Goal: Task Accomplishment & Management: Use online tool/utility

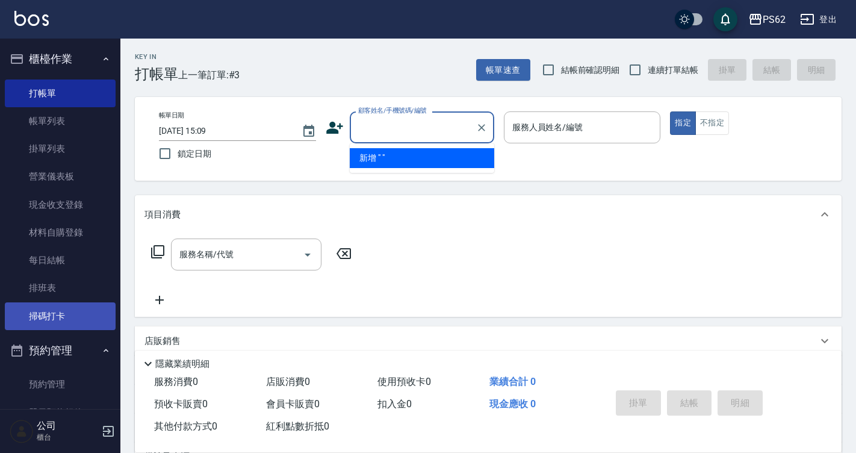
drag, startPoint x: 81, startPoint y: 316, endPoint x: 98, endPoint y: 316, distance: 16.9
click at [81, 316] on link "掃碼打卡" at bounding box center [60, 316] width 111 height 28
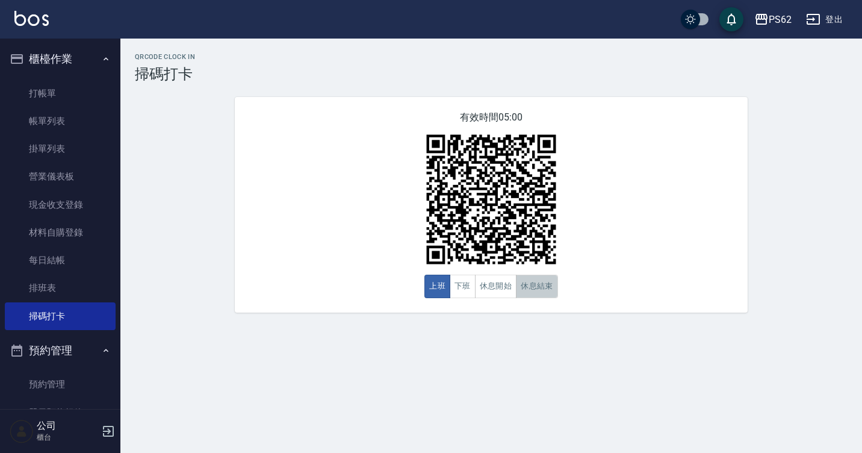
click at [541, 290] on button "休息結束" at bounding box center [537, 286] width 42 height 23
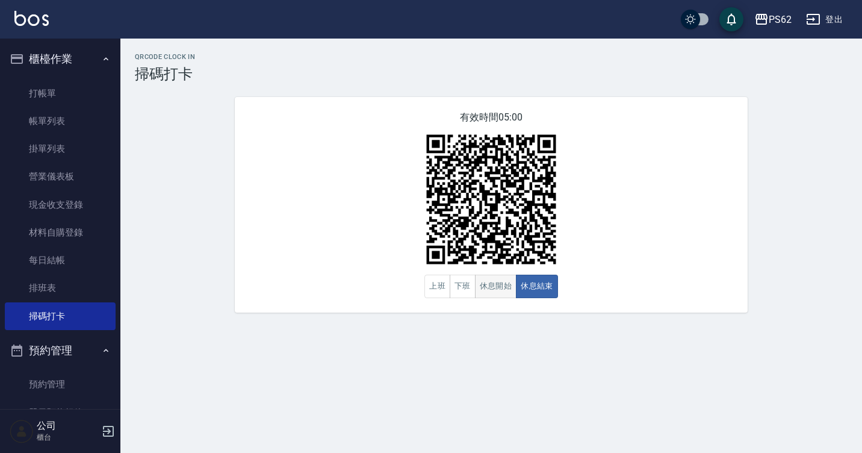
click at [476, 287] on button "休息開始" at bounding box center [496, 286] width 42 height 23
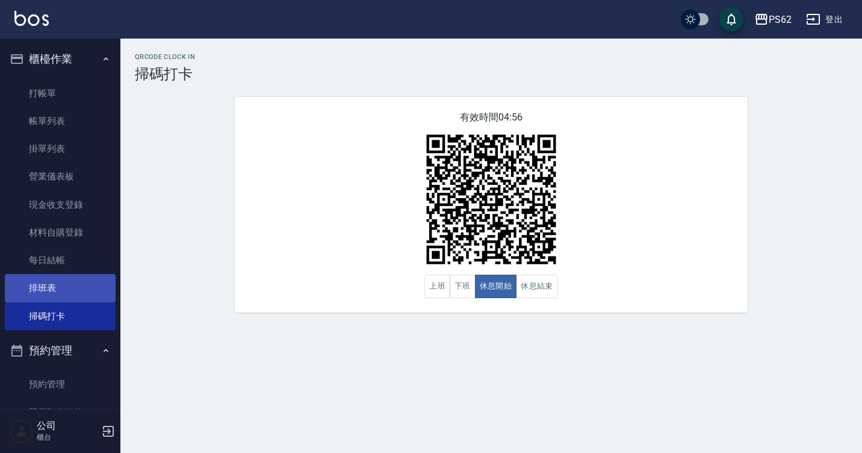
click at [53, 288] on link "排班表" at bounding box center [60, 288] width 111 height 28
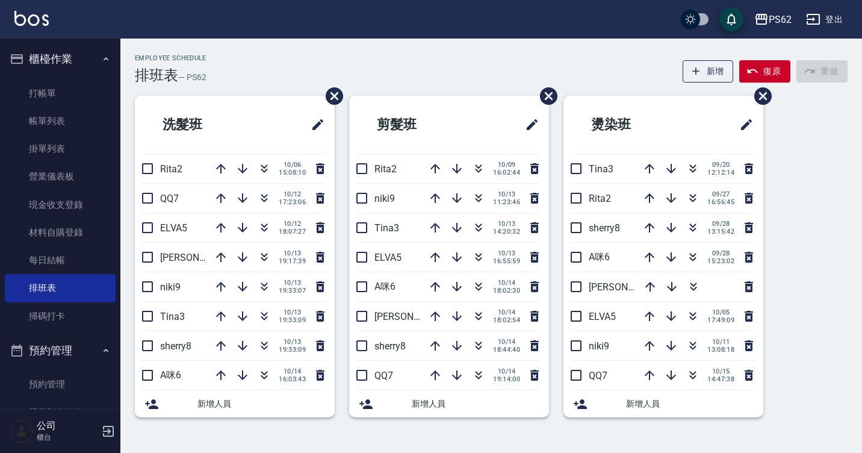
click at [71, 98] on link "打帳單" at bounding box center [60, 93] width 111 height 28
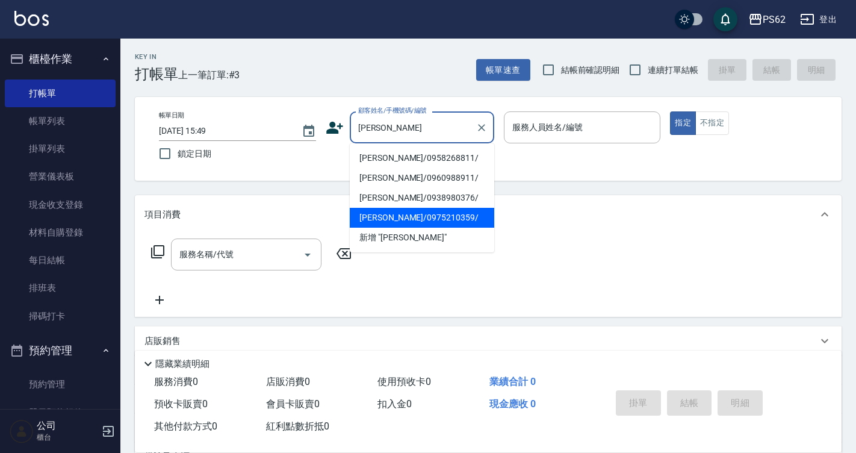
type input "[PERSON_NAME]/0975210359/"
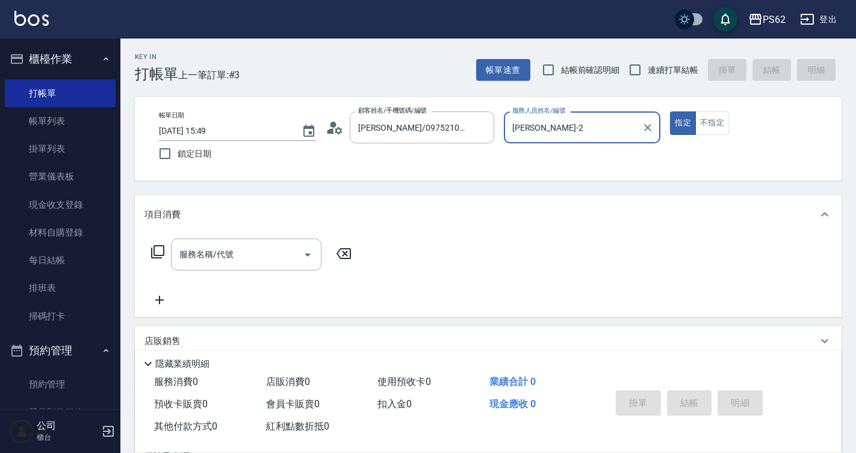
type input "[PERSON_NAME]-2"
click at [670, 111] on button "指定" at bounding box center [683, 122] width 26 height 23
type button "true"
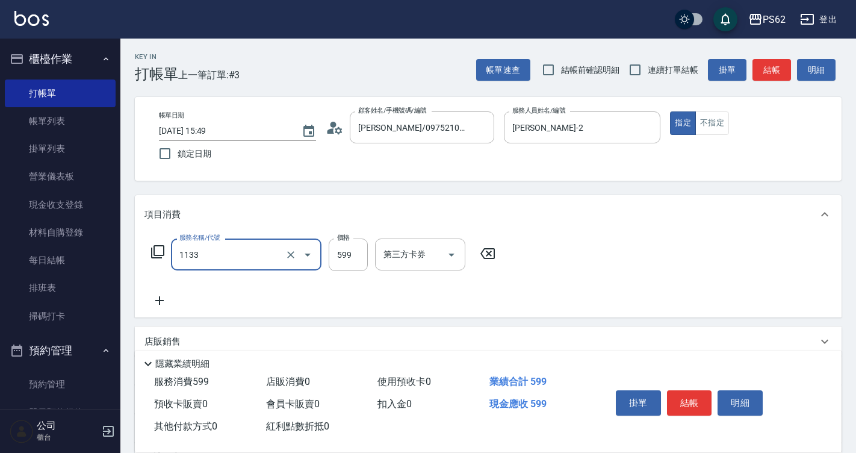
type input "洗剪去角質(1133)"
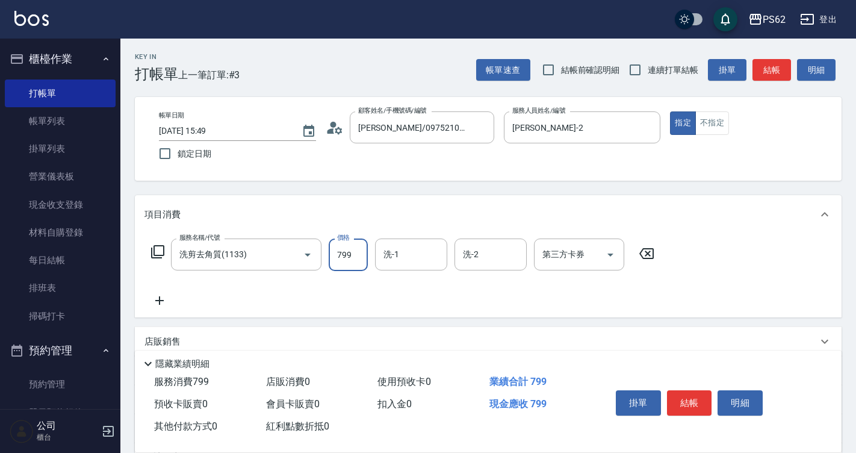
type input "799"
type input "浣熊-25"
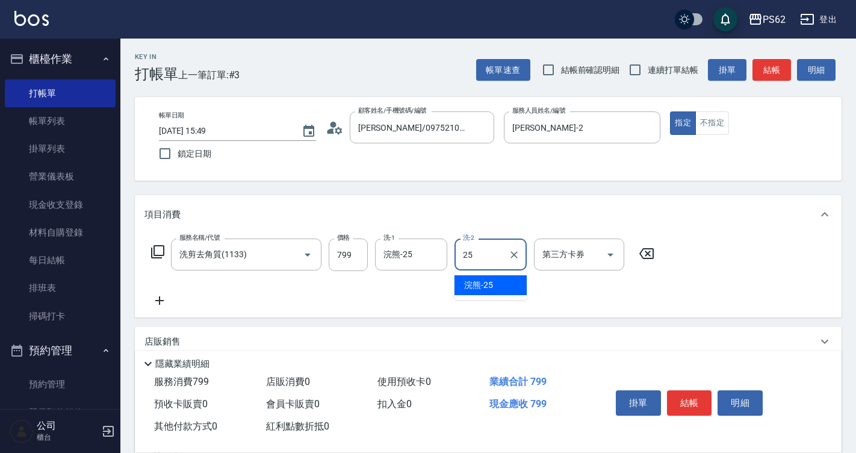
type input "浣熊-25"
